Goal: Navigation & Orientation: Find specific page/section

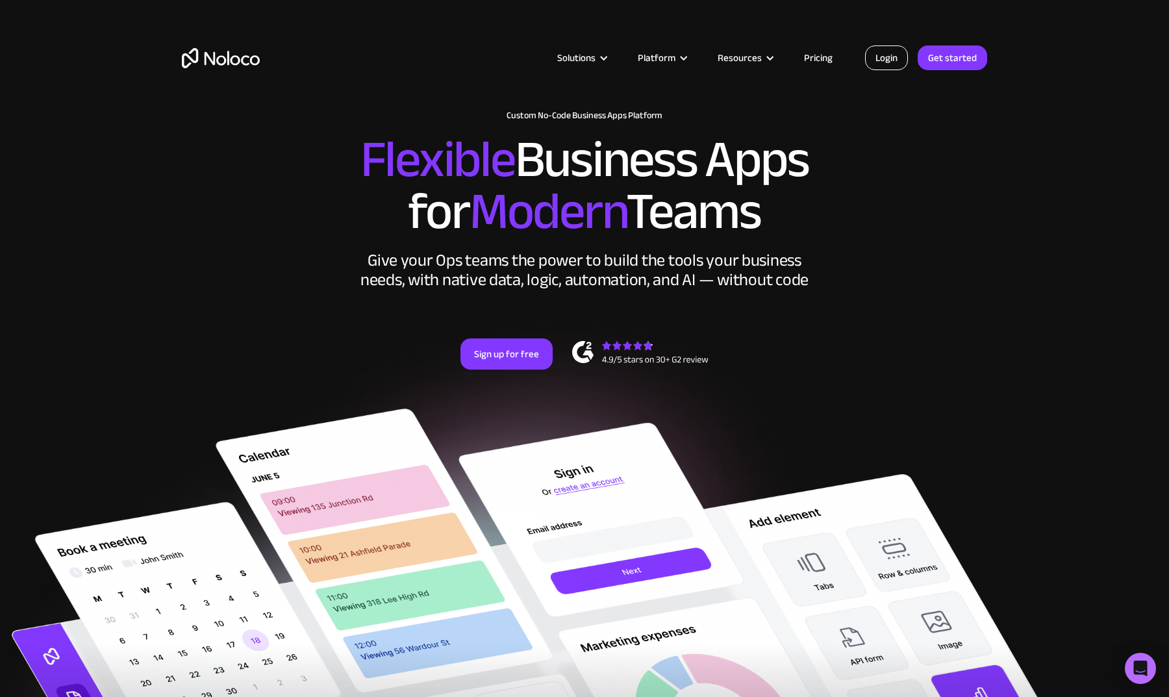
click at [891, 59] on link "Login" at bounding box center [886, 57] width 43 height 25
click at [817, 55] on link "Pricing" at bounding box center [818, 57] width 61 height 17
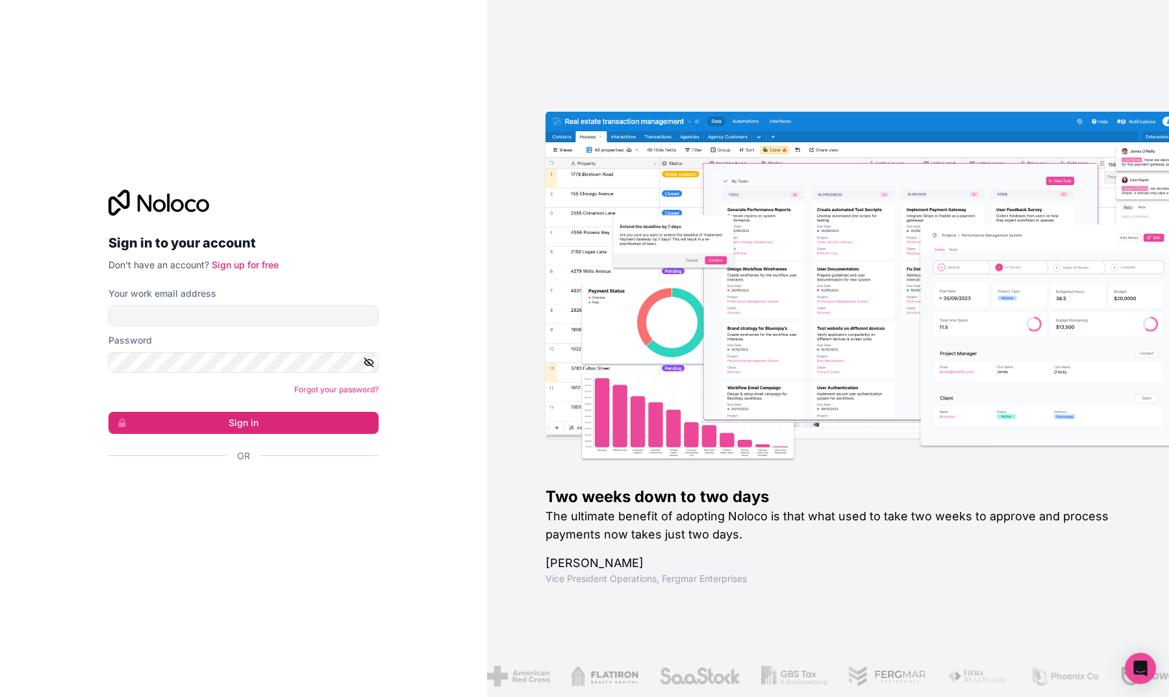
click at [277, 488] on div "Sign in with Google. Opens in new tab" at bounding box center [238, 491] width 260 height 29
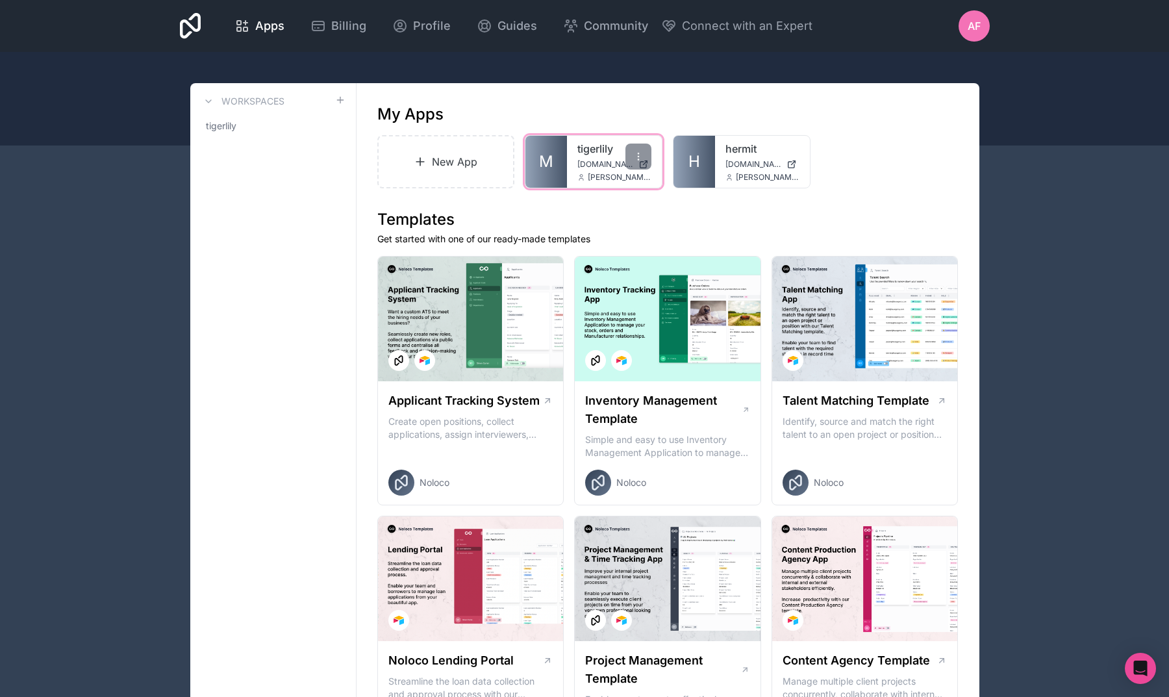
click at [579, 157] on div "tigerlily tigerlily.noloco.co andrew@tigerlilymedia.com" at bounding box center [614, 162] width 95 height 52
click at [551, 158] on span "M" at bounding box center [546, 161] width 14 height 21
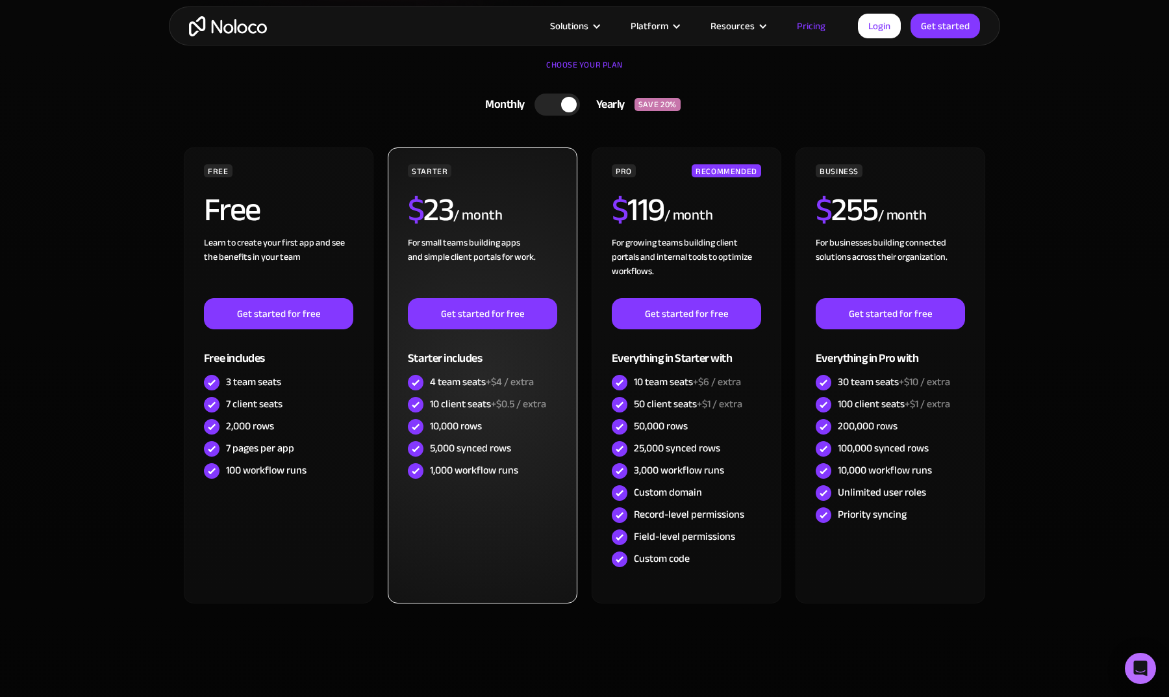
scroll to position [330, 0]
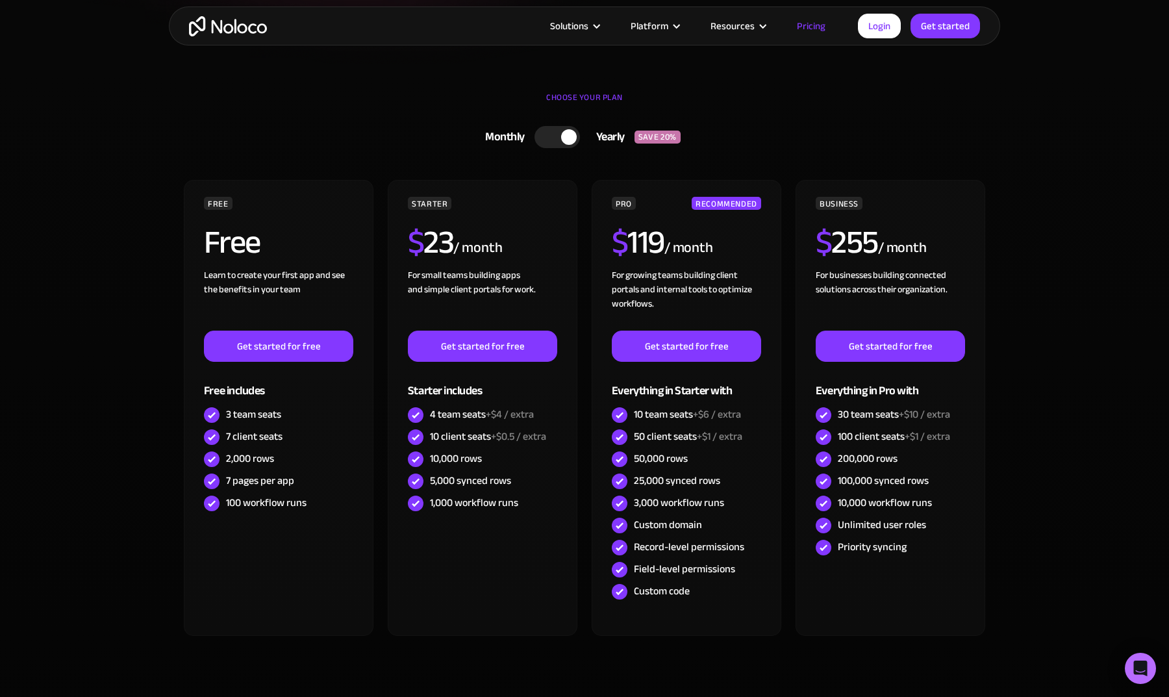
click at [556, 144] on div at bounding box center [556, 137] width 45 height 22
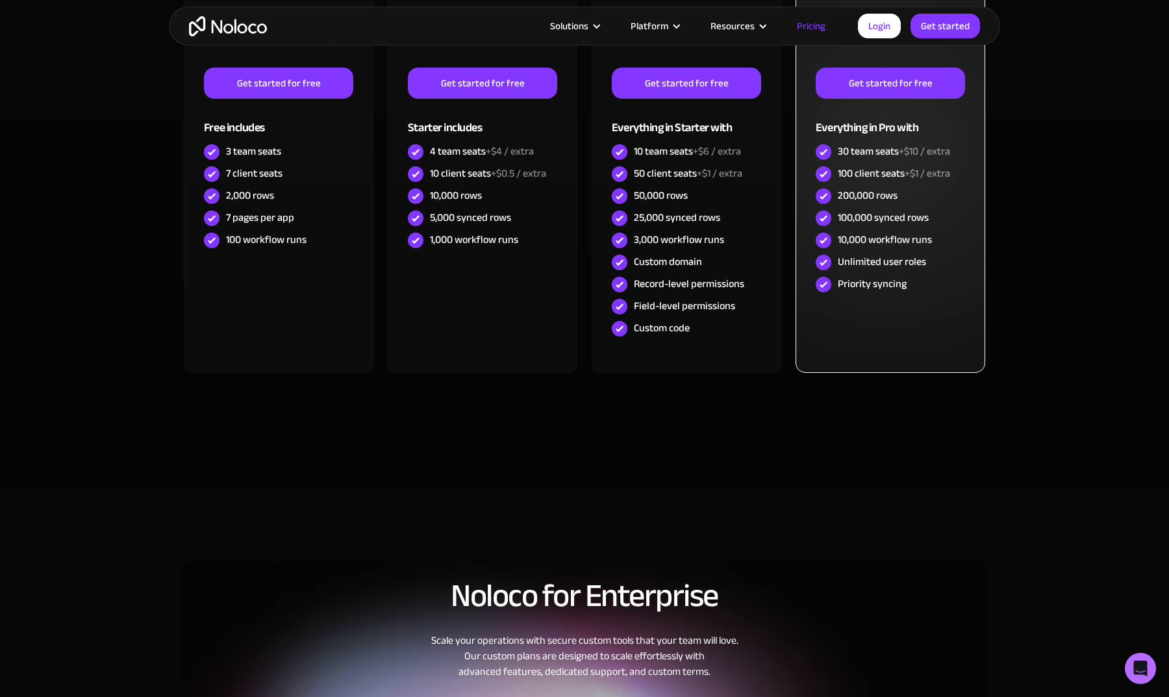
scroll to position [512, 0]
